Goal: Task Accomplishment & Management: Manage account settings

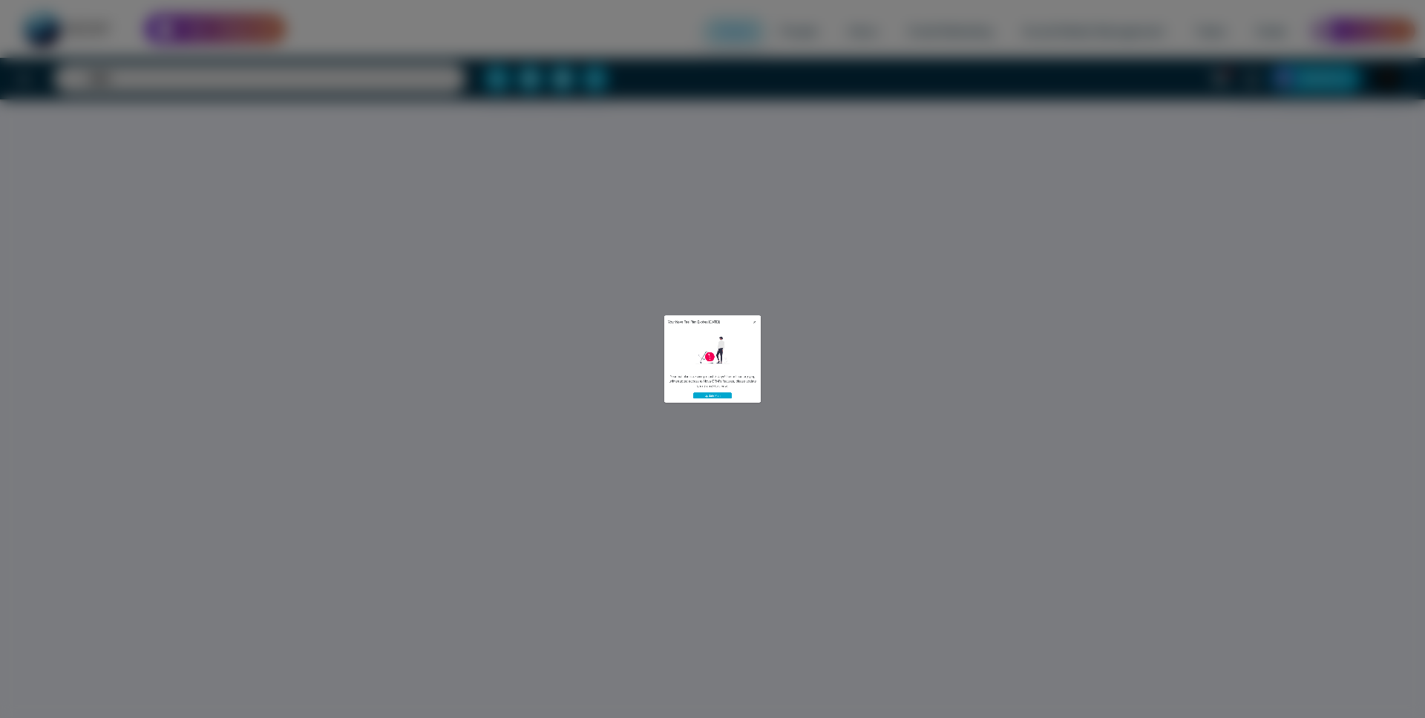
select select "*"
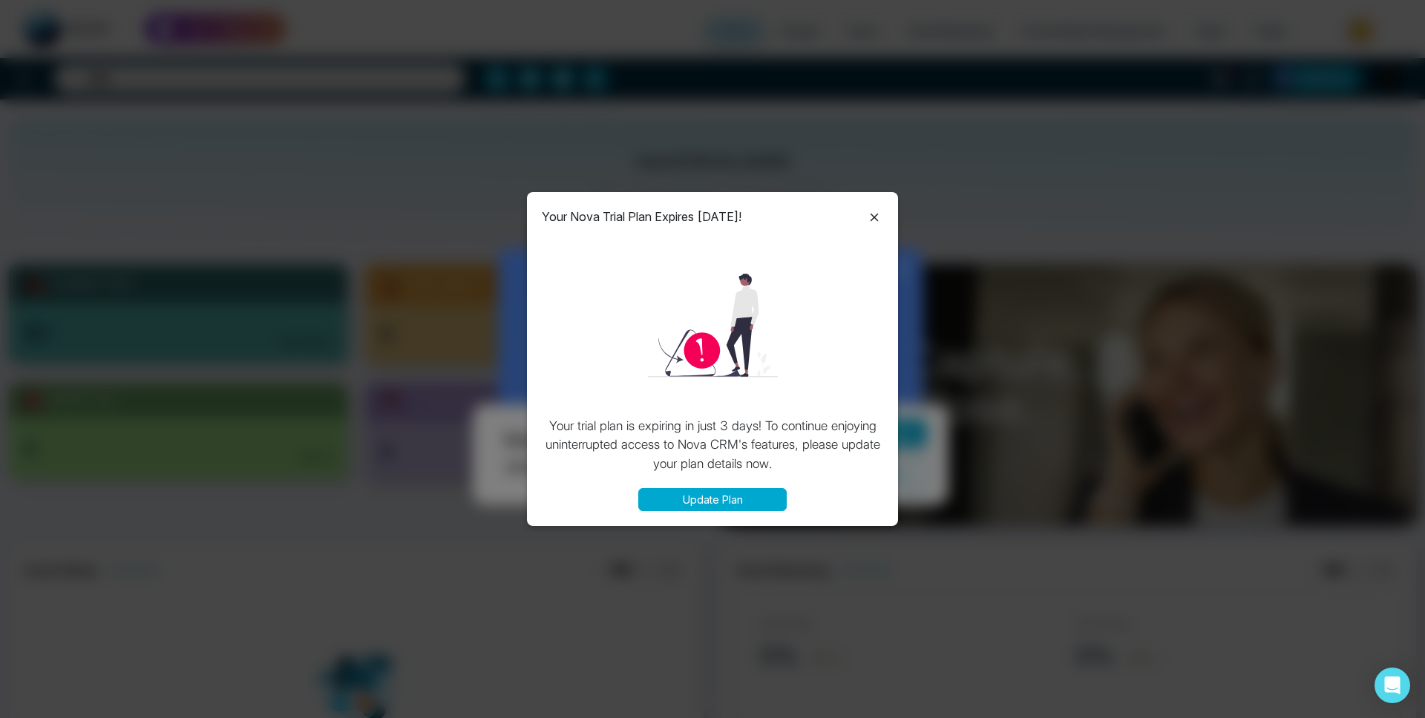
click at [881, 208] on icon at bounding box center [874, 217] width 18 height 18
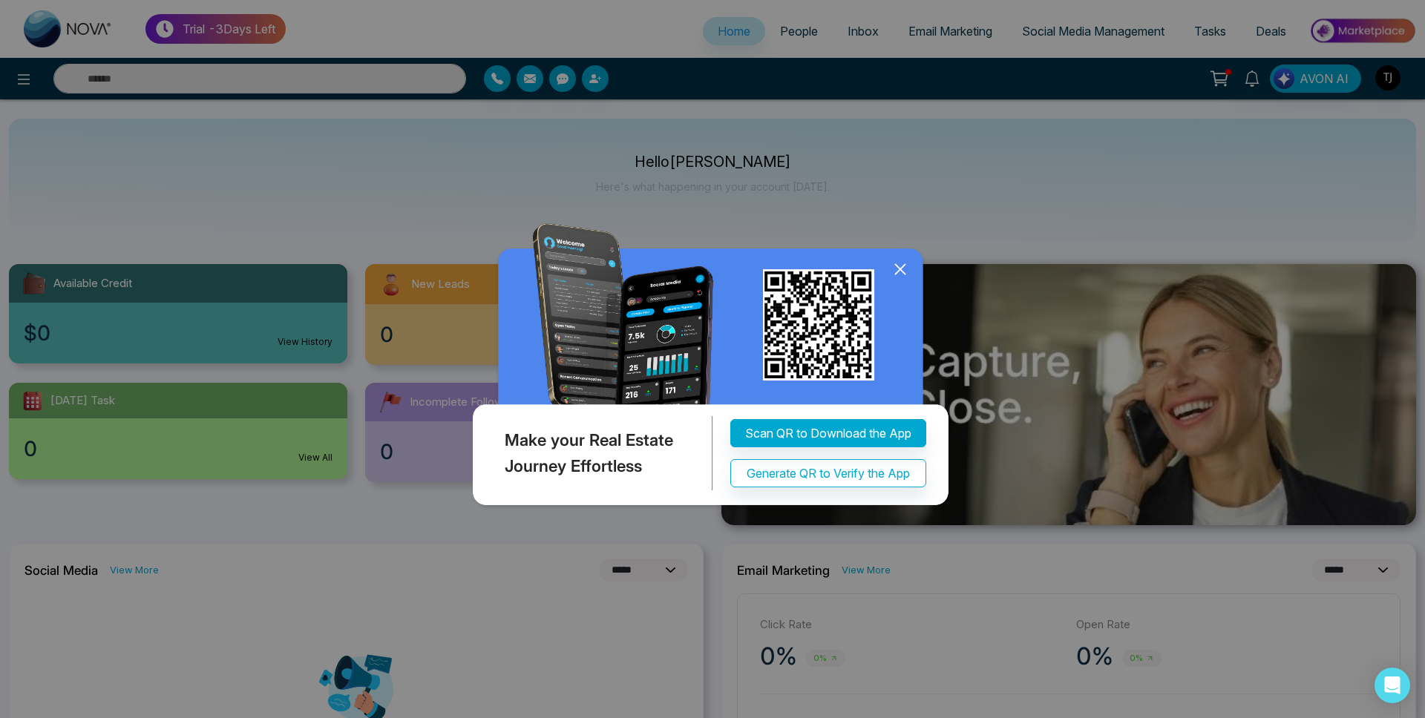
click at [879, 214] on div "Your Nova Trial Plan Expires in 3 Days! Your trial plan is expiring in just 3 d…" at bounding box center [712, 359] width 1425 height 718
click at [909, 260] on icon at bounding box center [900, 269] width 22 height 22
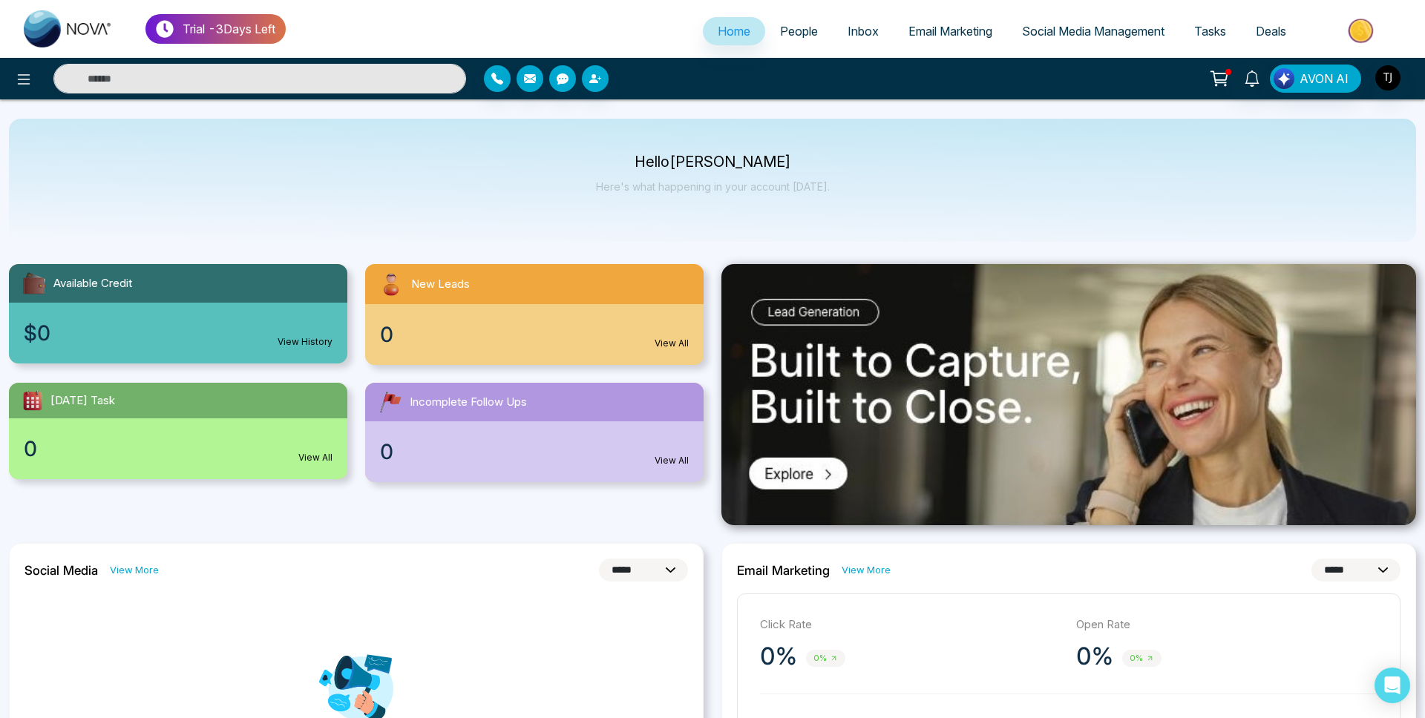
click at [925, 32] on span "Email Marketing" at bounding box center [950, 31] width 84 height 15
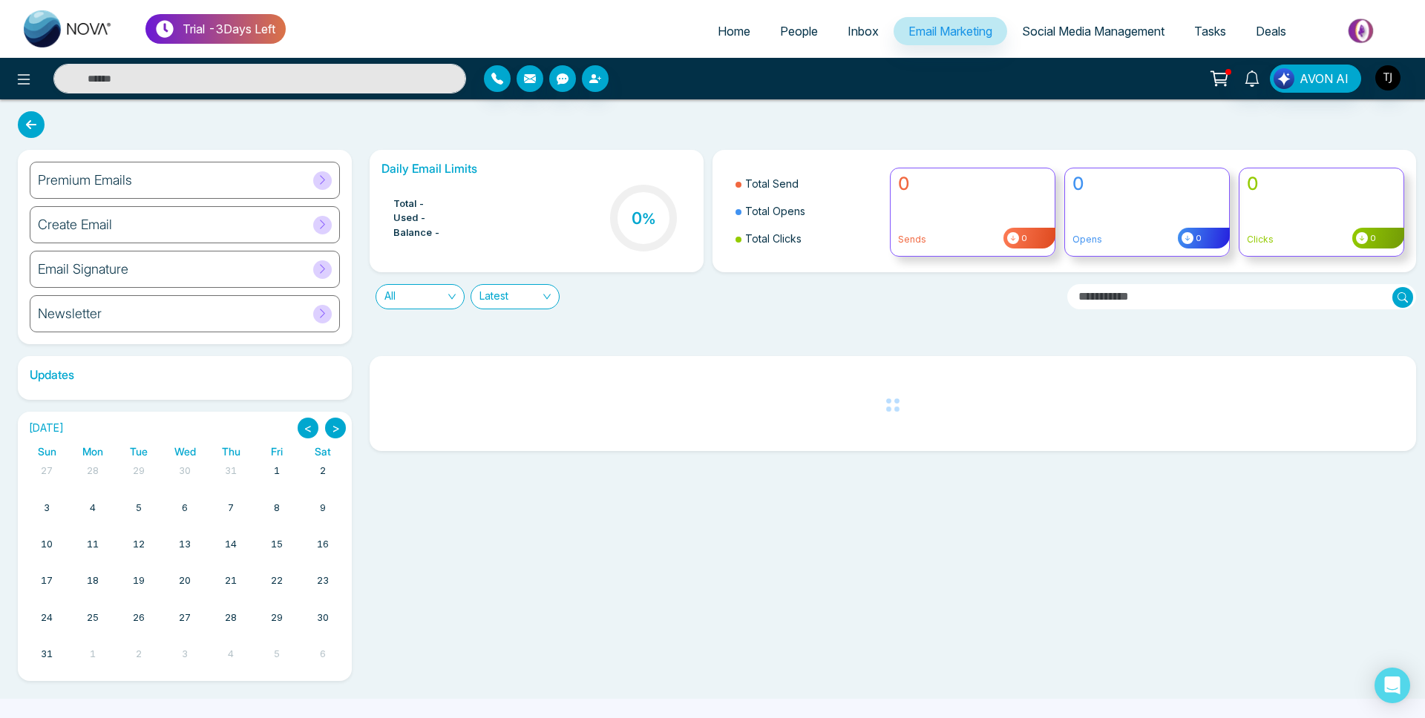
click at [135, 194] on div "Premium Emails" at bounding box center [185, 180] width 310 height 37
click at [162, 186] on div "Premium Emails" at bounding box center [185, 180] width 310 height 37
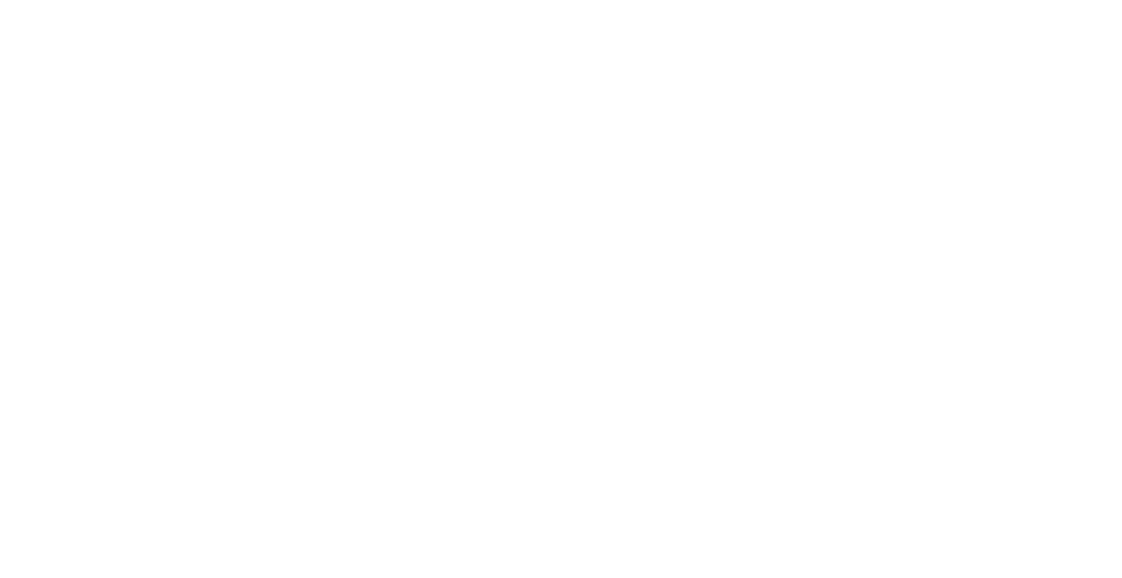
select select "*"
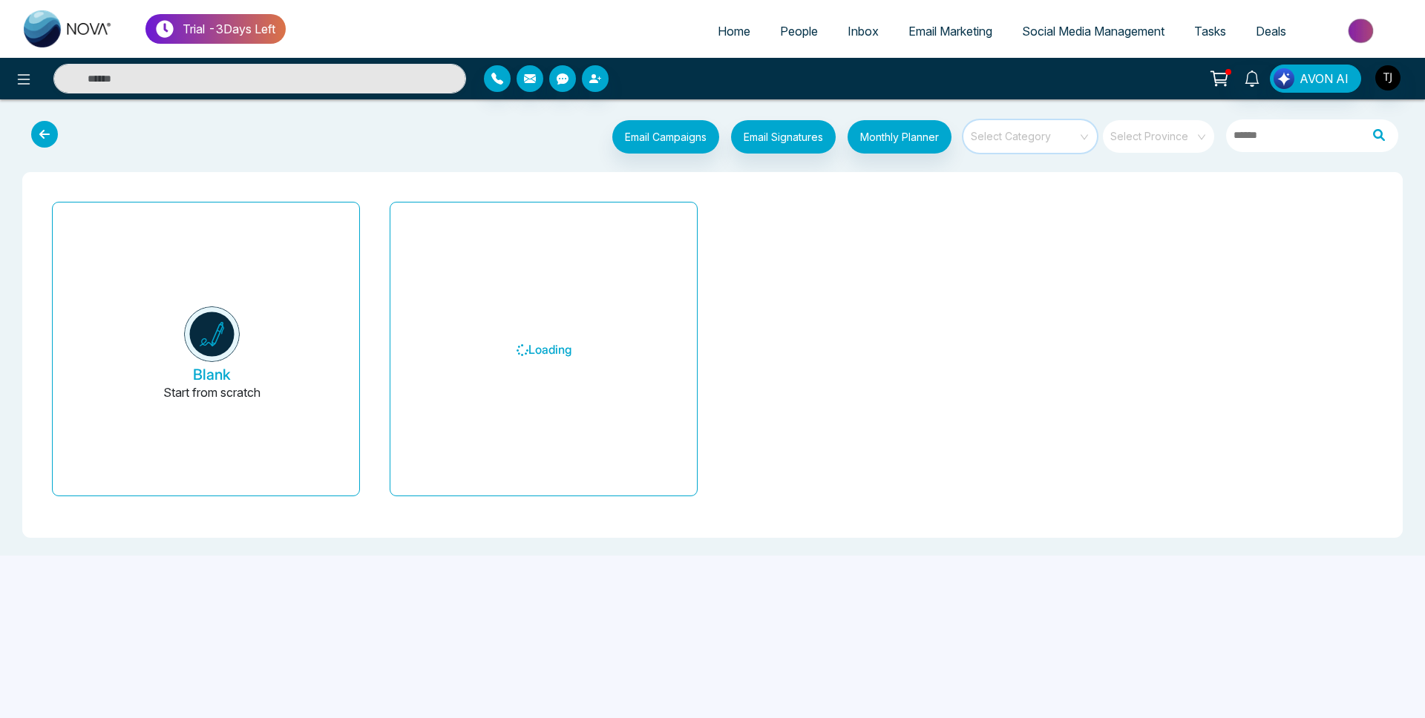
click at [1037, 139] on input "search" at bounding box center [1024, 131] width 107 height 22
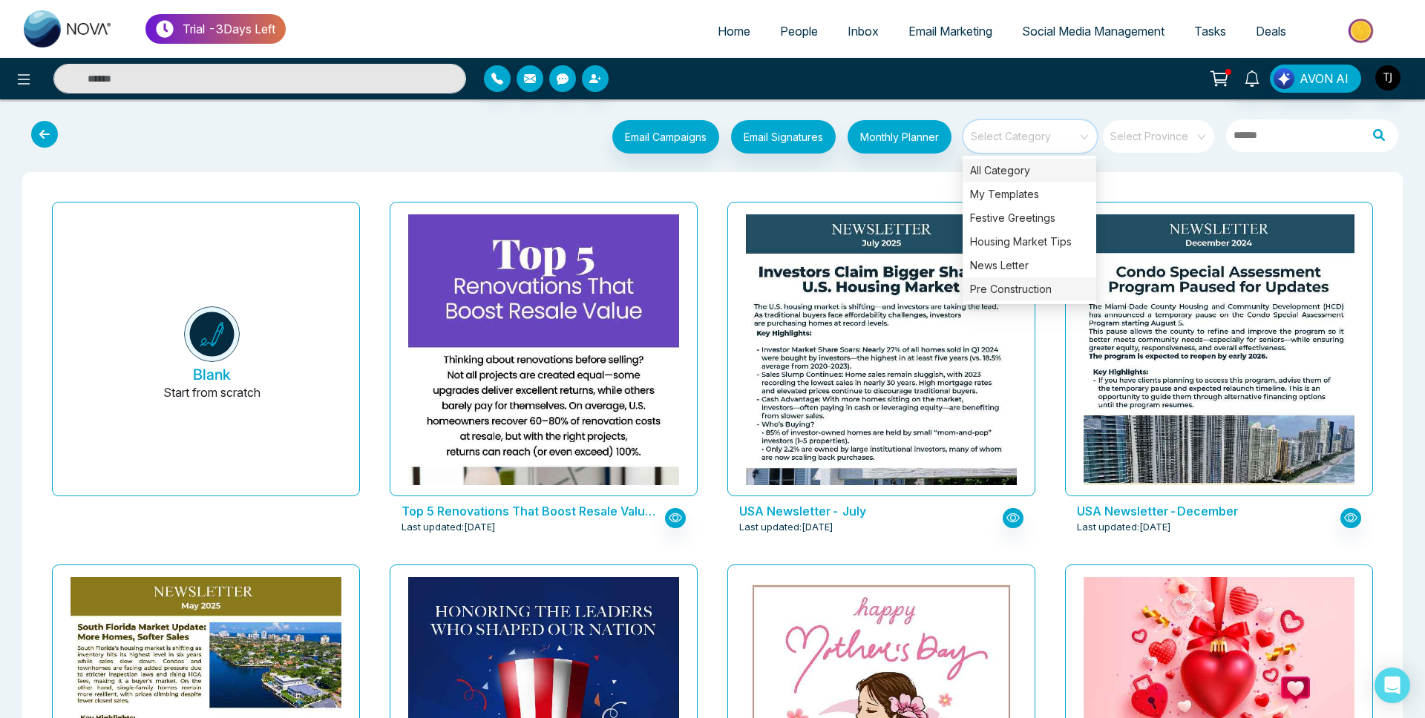
click at [1035, 297] on div "Pre Construction" at bounding box center [1029, 290] width 134 height 24
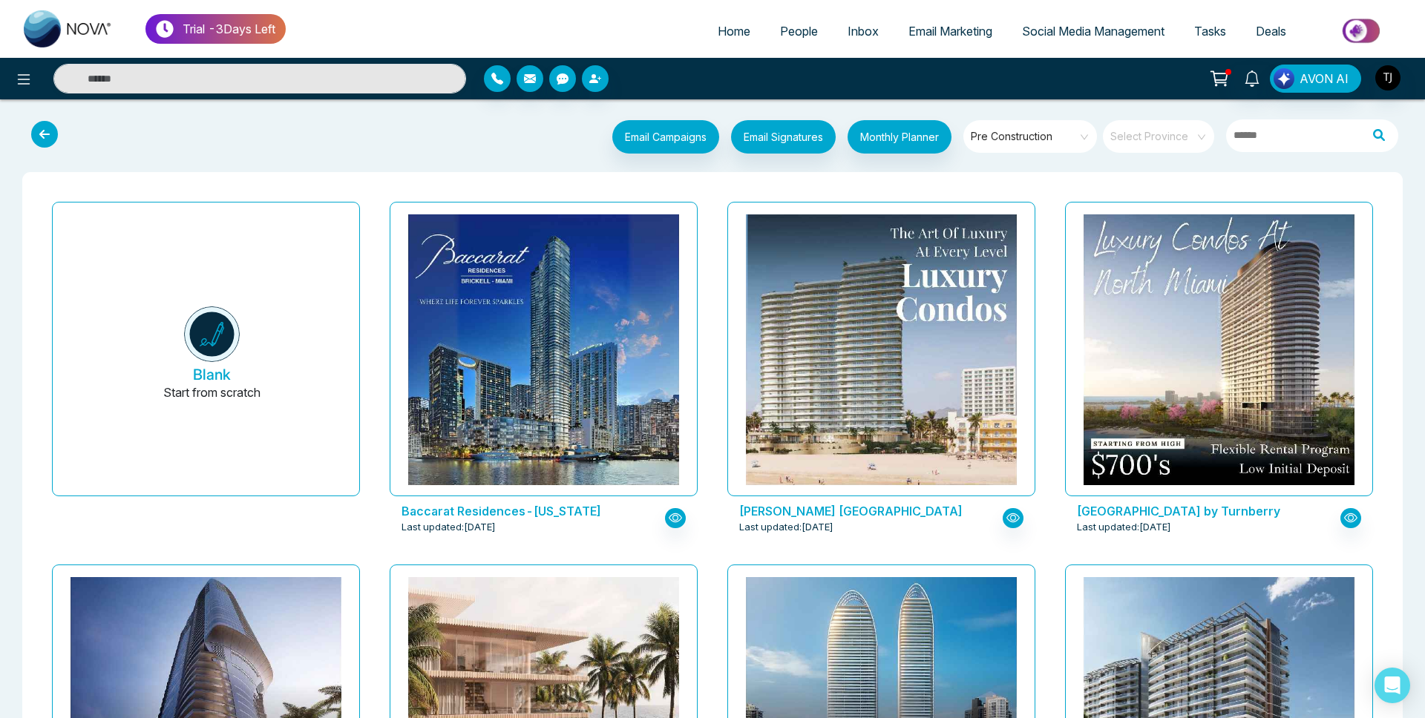
click at [1048, 142] on span "Pre Construction" at bounding box center [1031, 136] width 121 height 22
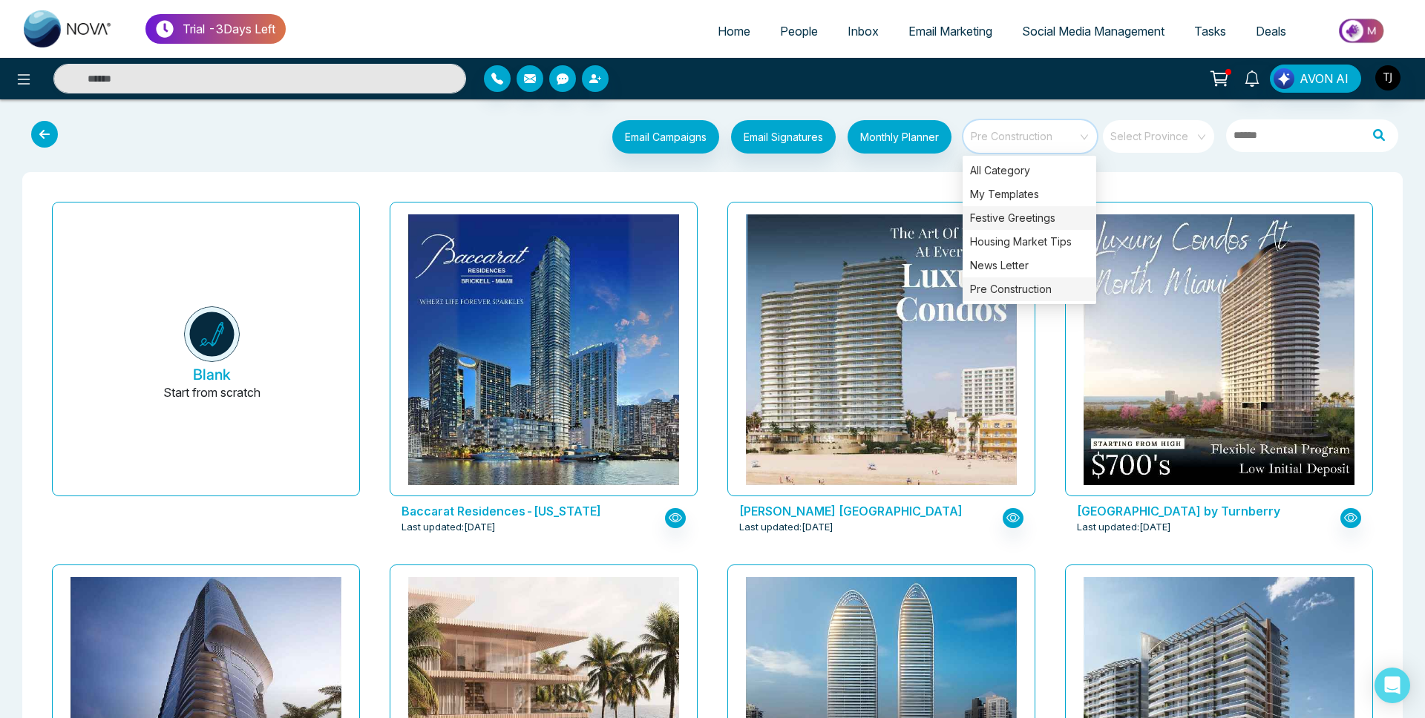
click at [1031, 221] on div "Festive Greetings" at bounding box center [1029, 218] width 134 height 24
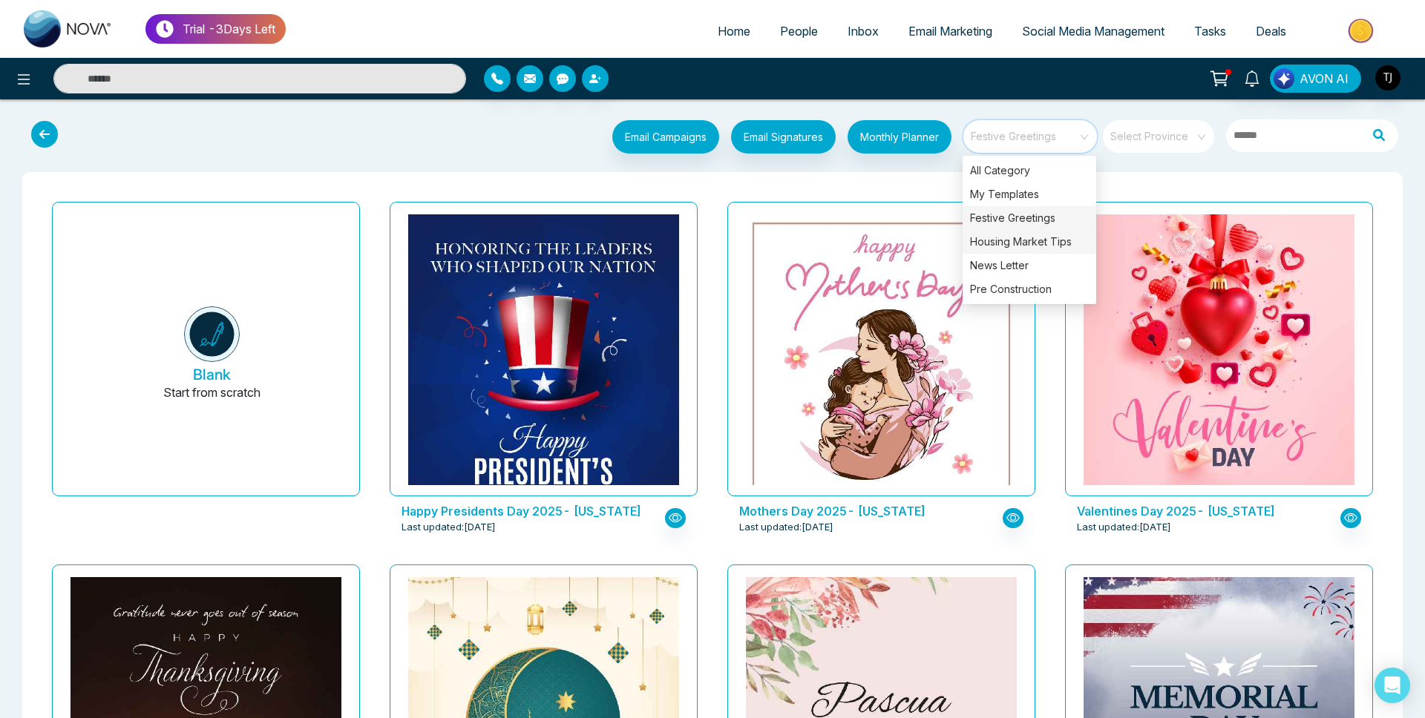
click at [1034, 243] on div "Housing Market Tips" at bounding box center [1029, 242] width 134 height 24
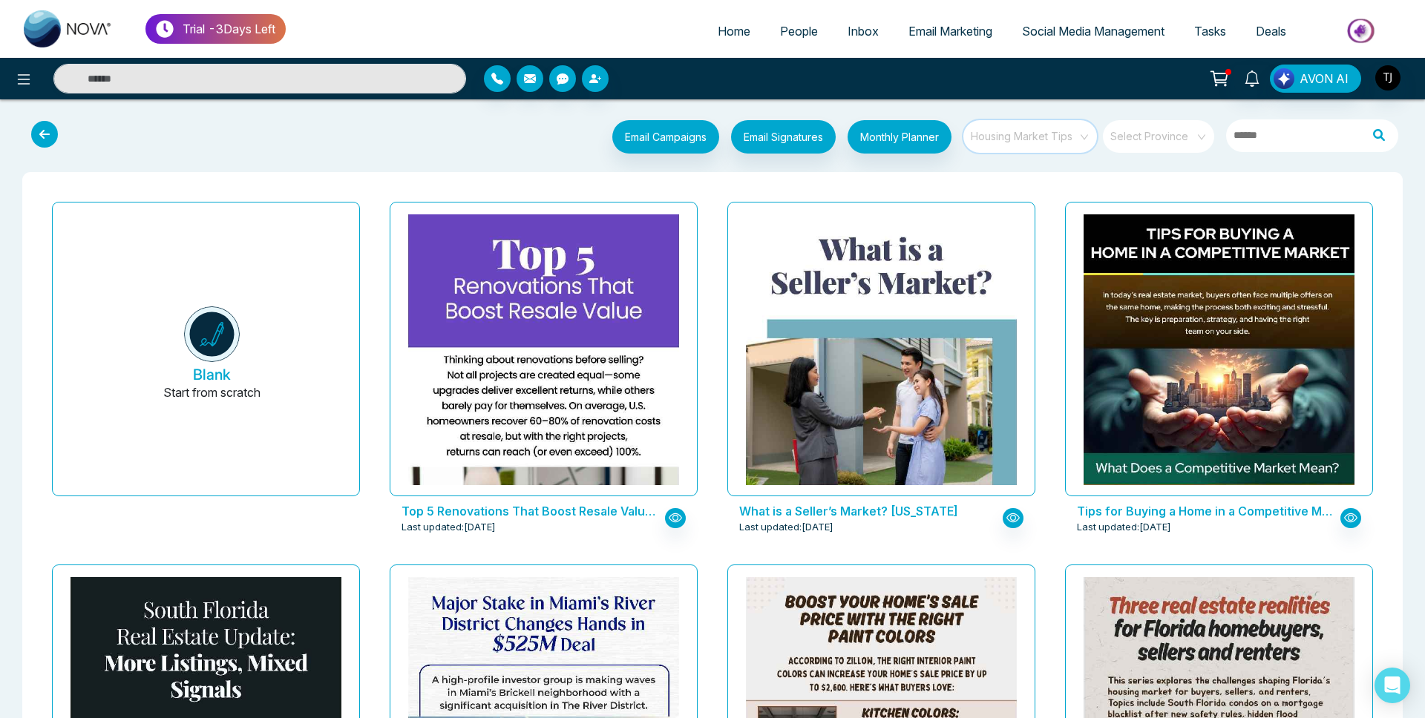
click at [1034, 124] on input "search" at bounding box center [1024, 131] width 107 height 22
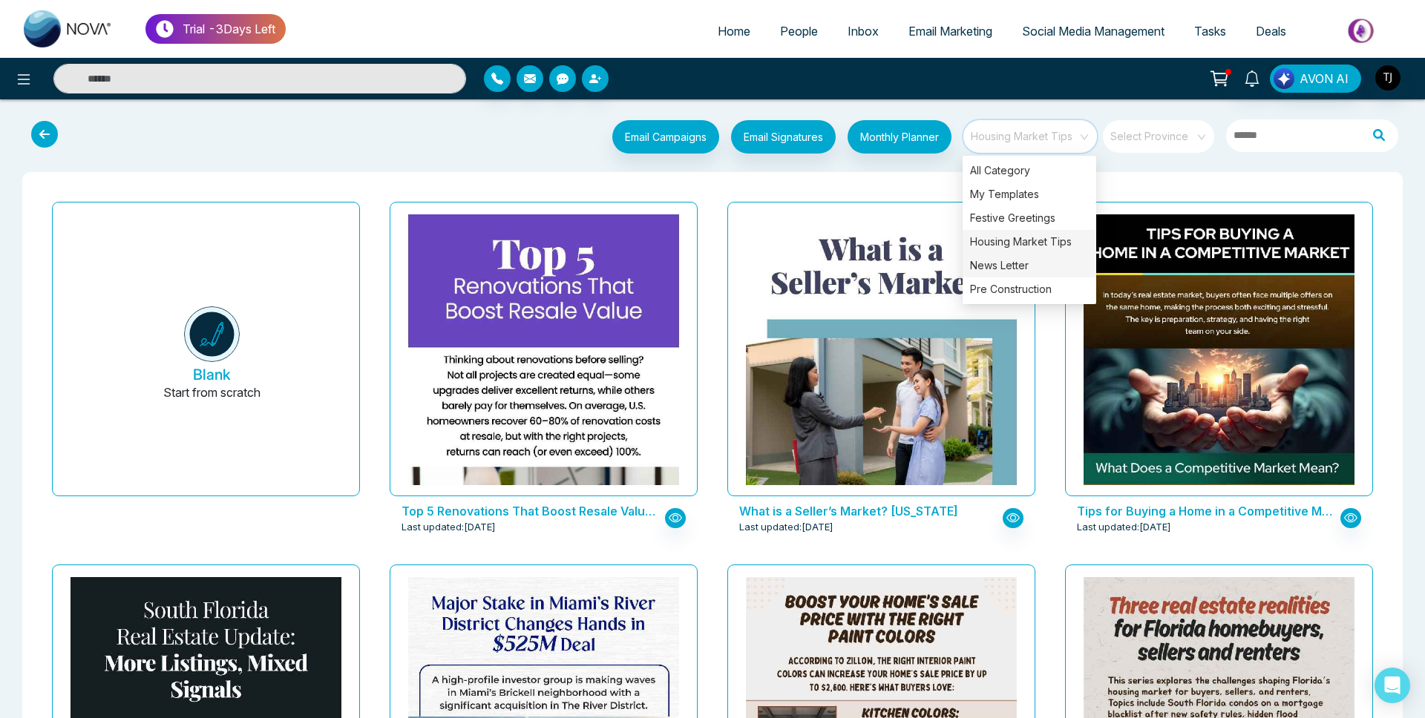
click at [1051, 258] on div "News Letter" at bounding box center [1029, 266] width 134 height 24
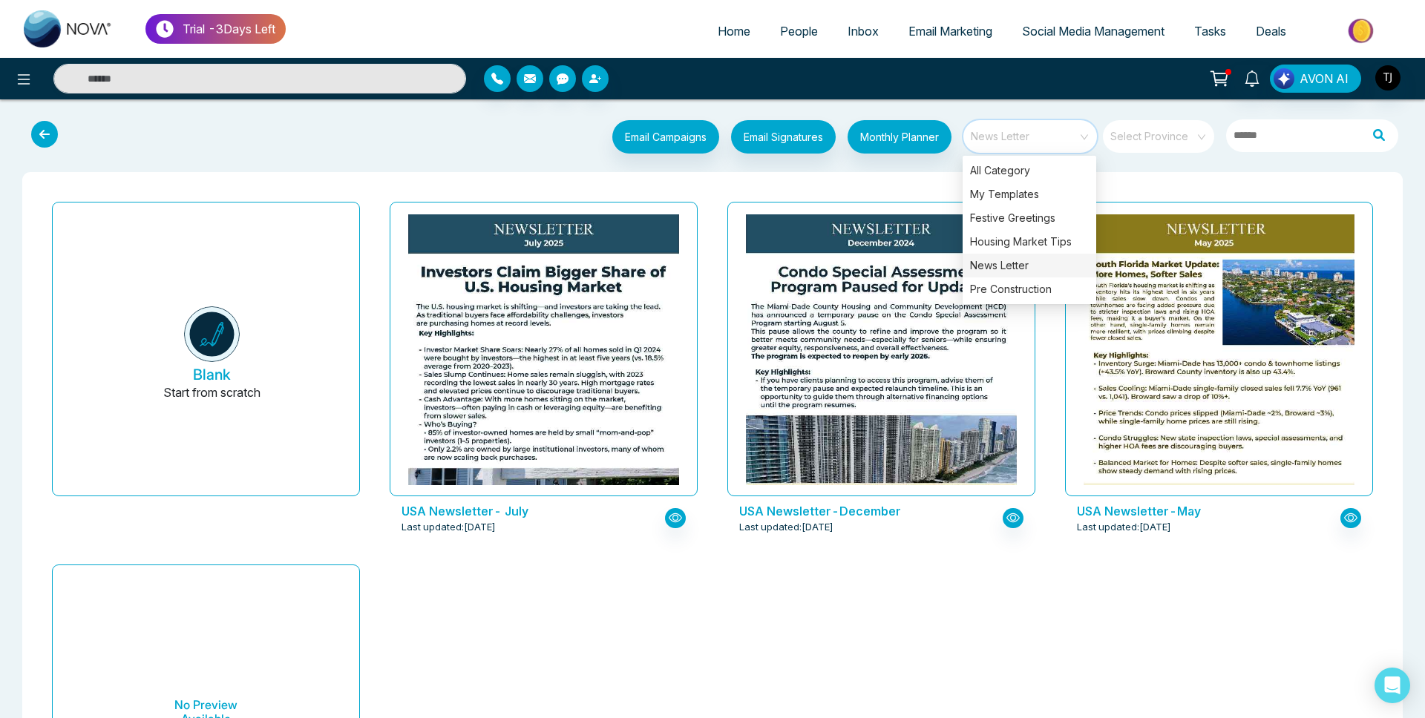
click at [1025, 45] on link "Social Media Management" at bounding box center [1093, 31] width 172 height 28
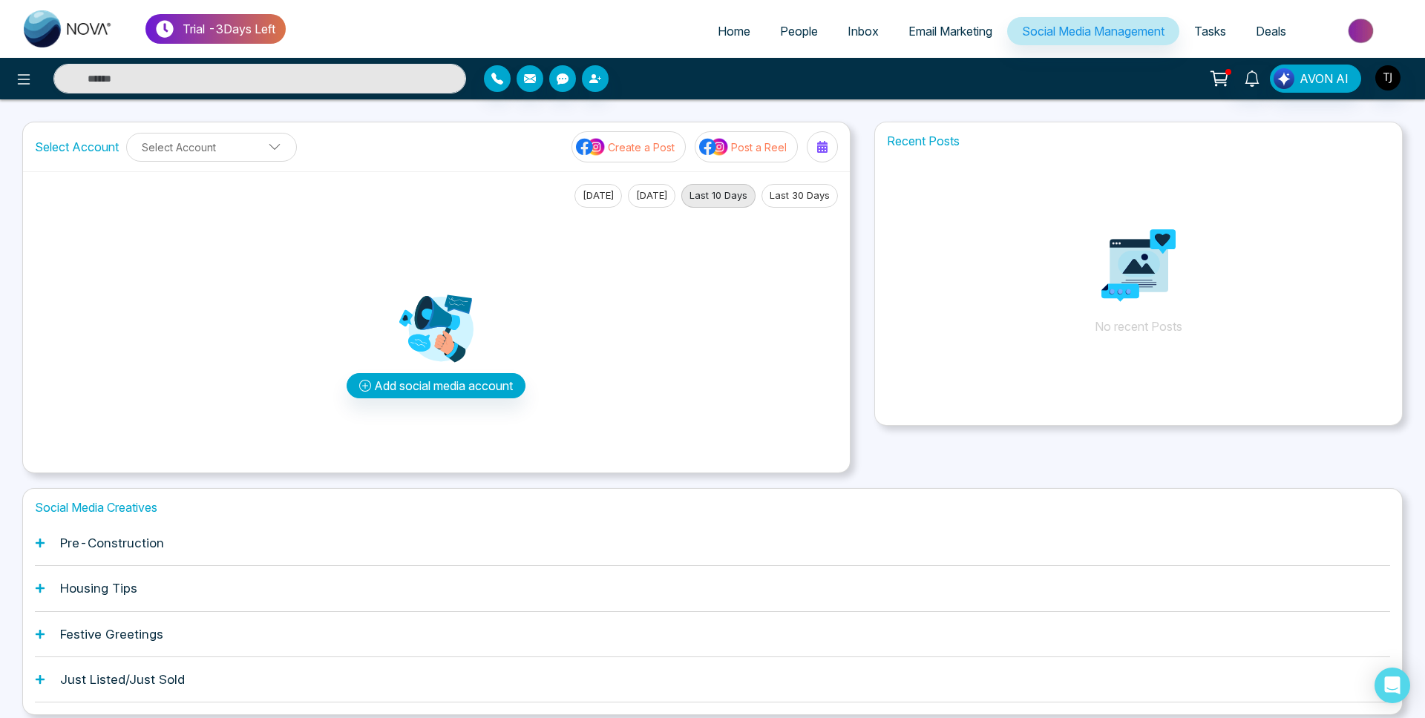
scroll to position [56, 0]
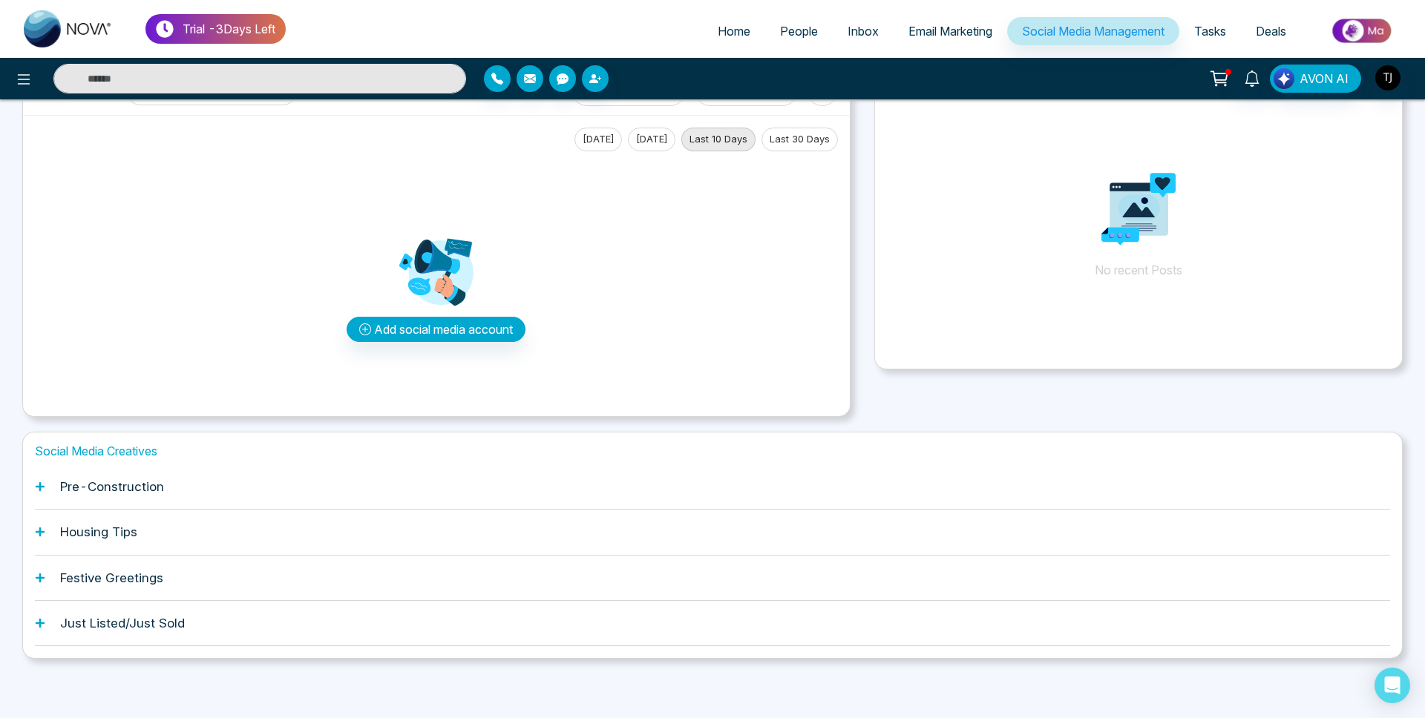
click at [56, 487] on div "Pre-Construction" at bounding box center [712, 486] width 1355 height 45
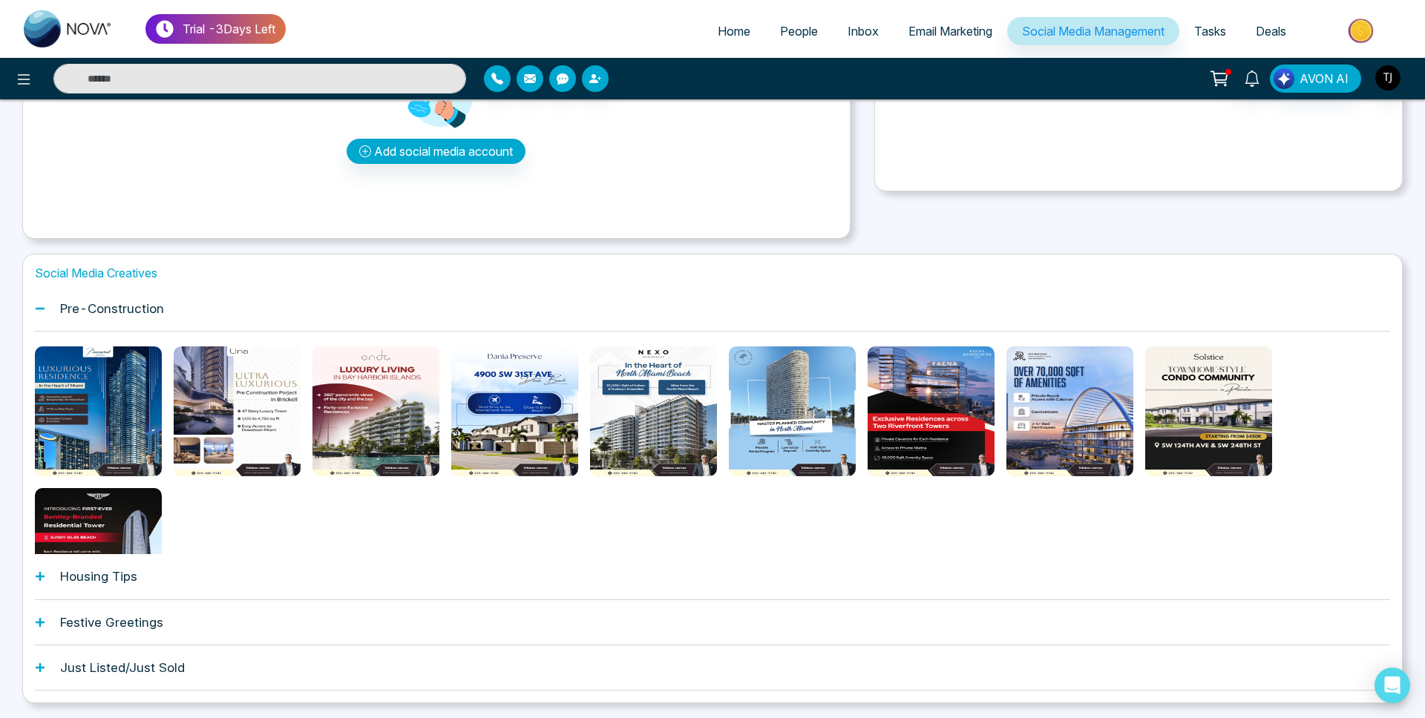
scroll to position [279, 0]
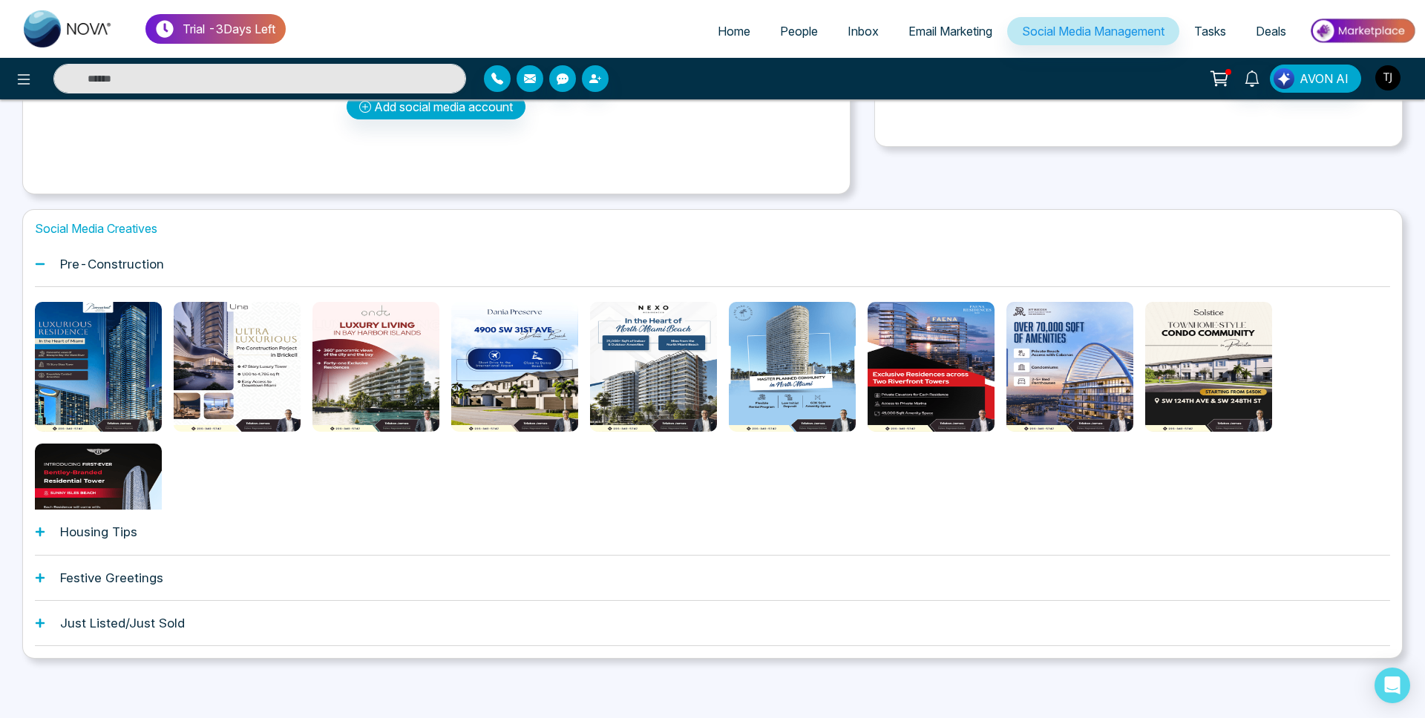
click at [1393, 68] on img "button" at bounding box center [1387, 77] width 25 height 25
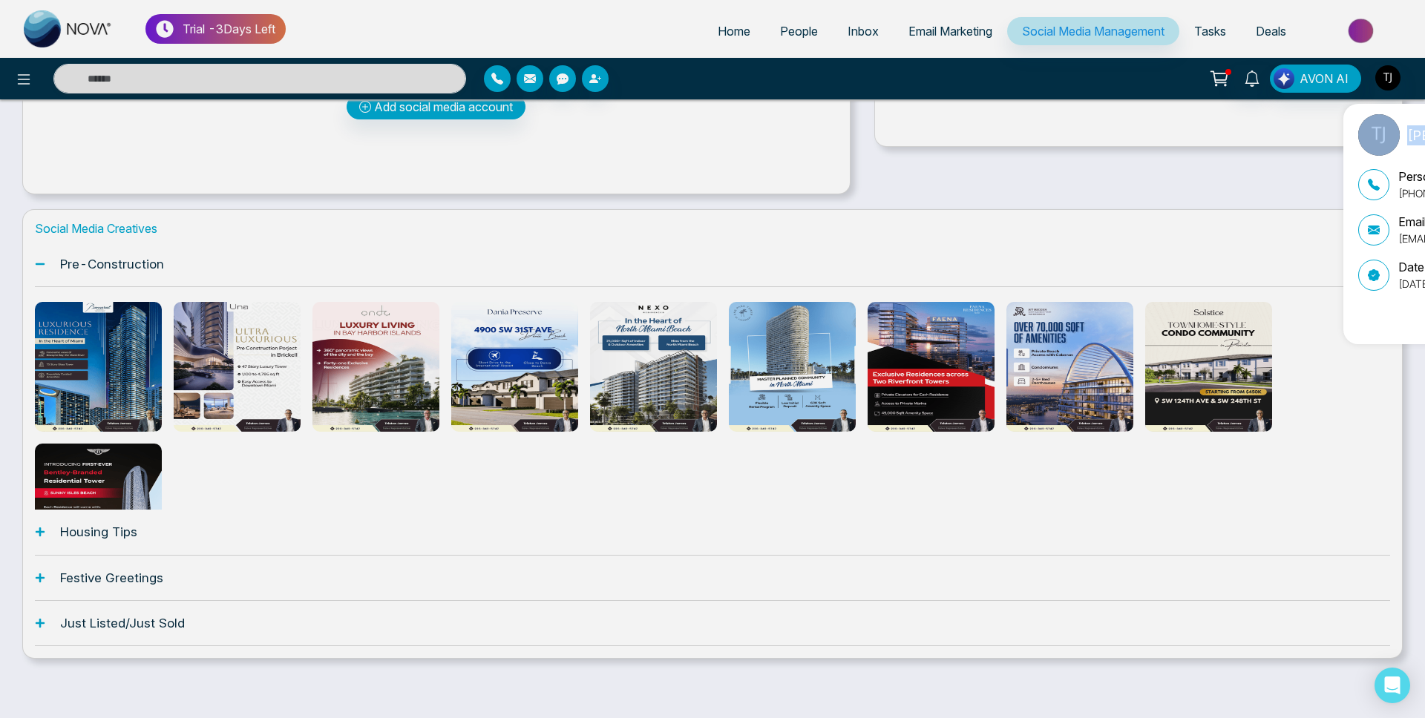
click at [1393, 68] on div "Triston James Update Personal Number +16474598564 Email tristonjamesusa@gmail.c…" at bounding box center [712, 359] width 1425 height 718
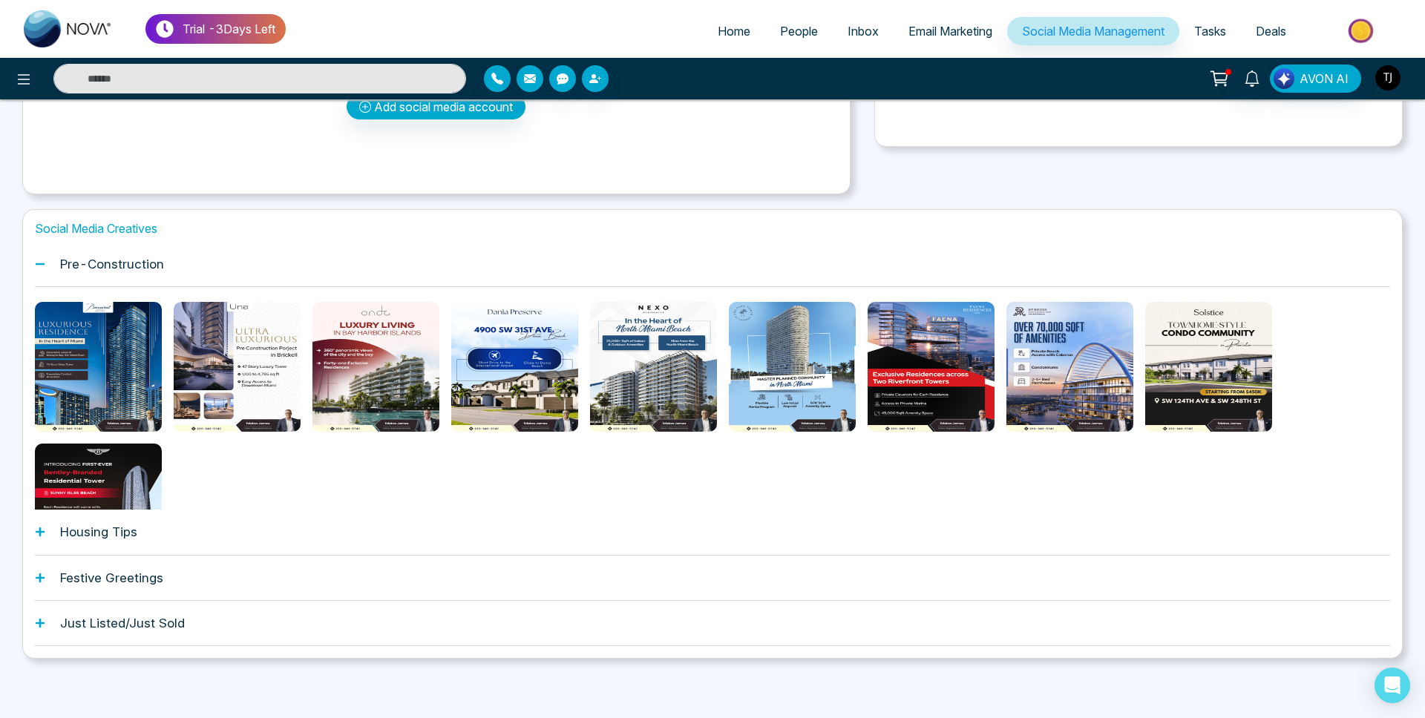
click at [1386, 88] on img "button" at bounding box center [1387, 77] width 25 height 25
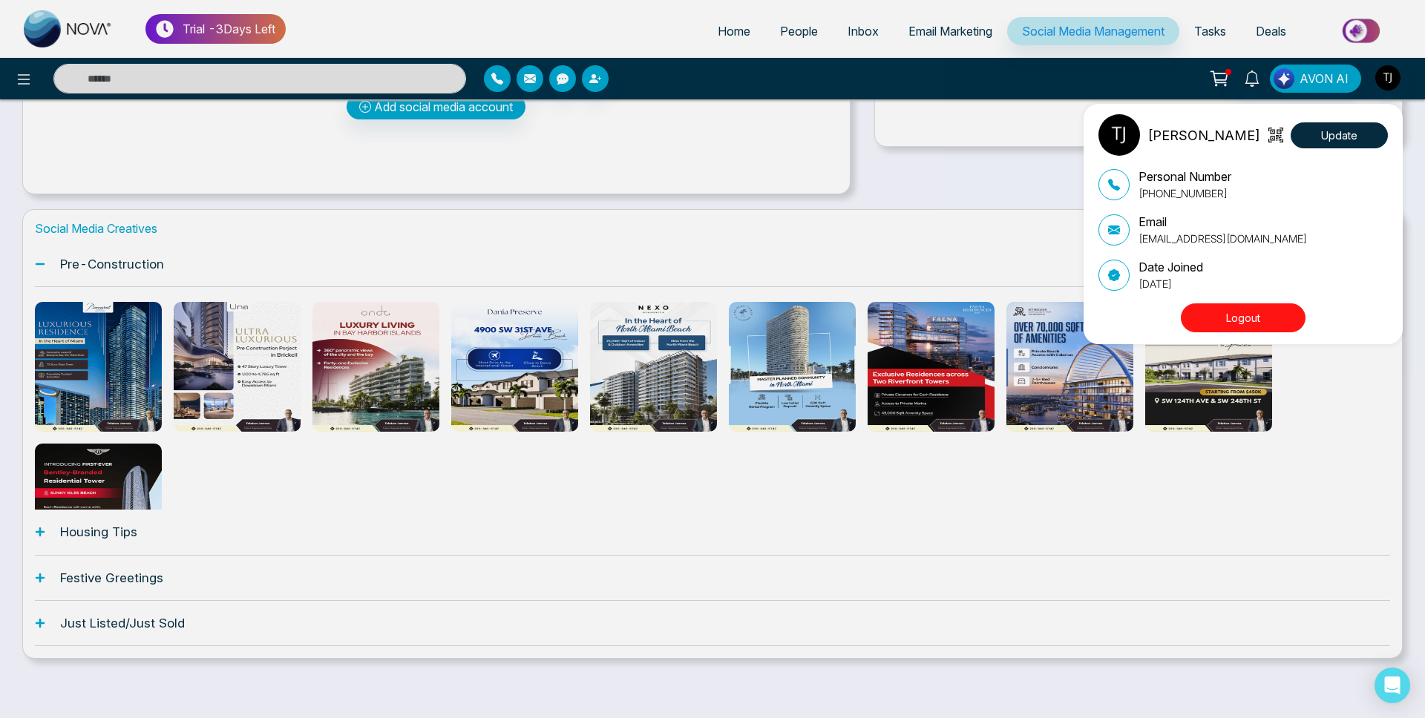
click at [1267, 310] on button "Logout" at bounding box center [1242, 317] width 125 height 29
